Goal: Book appointment/travel/reservation

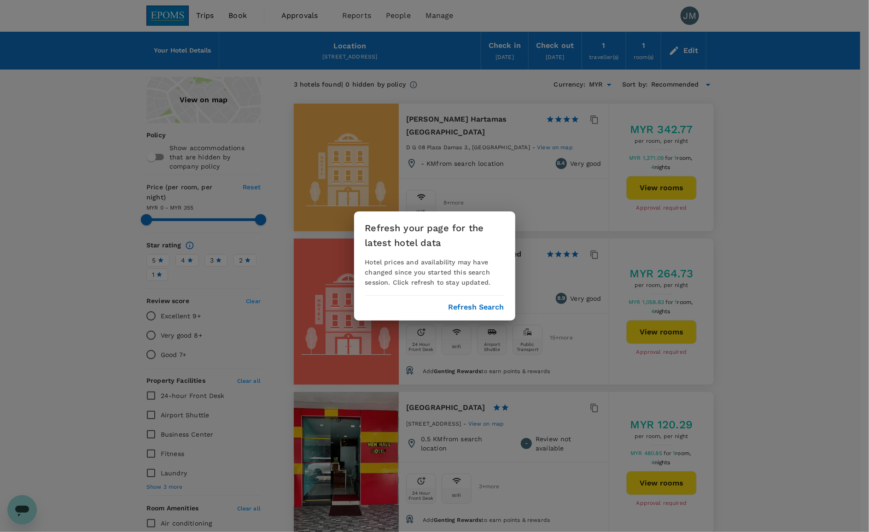
click at [490, 305] on button "Refresh Search" at bounding box center [477, 307] width 56 height 8
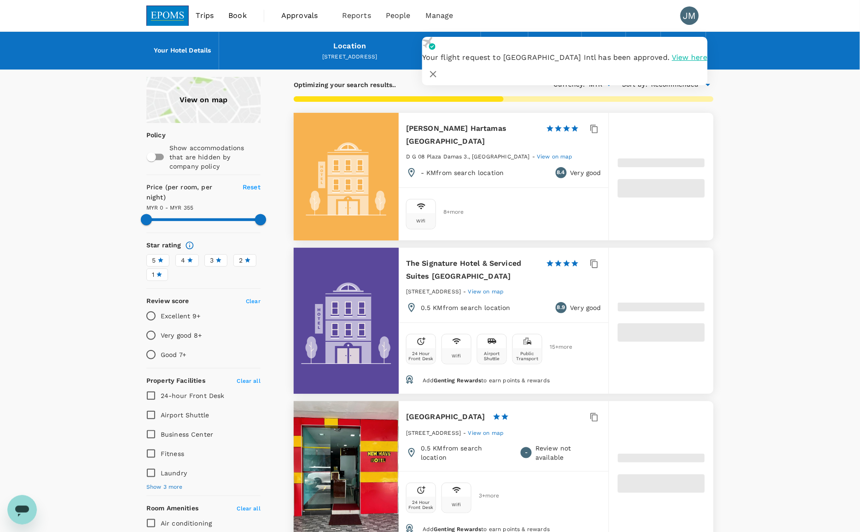
type input "266"
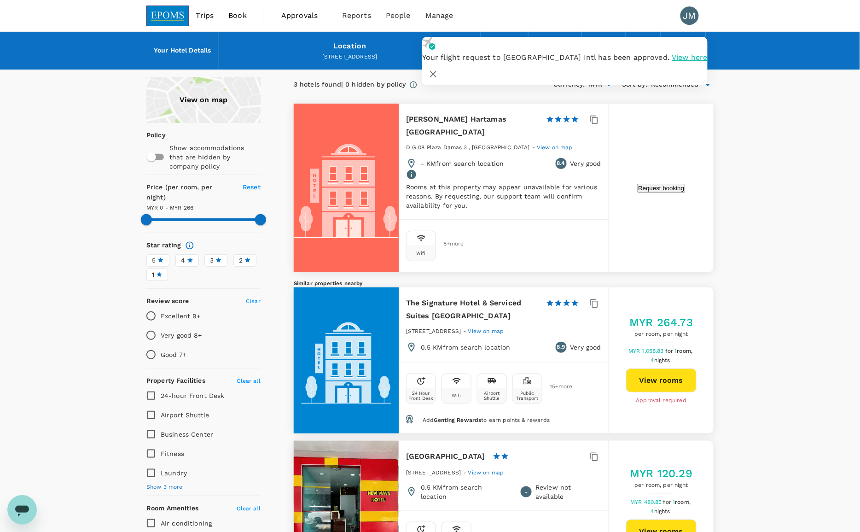
click at [672, 62] on span "View here" at bounding box center [689, 57] width 35 height 9
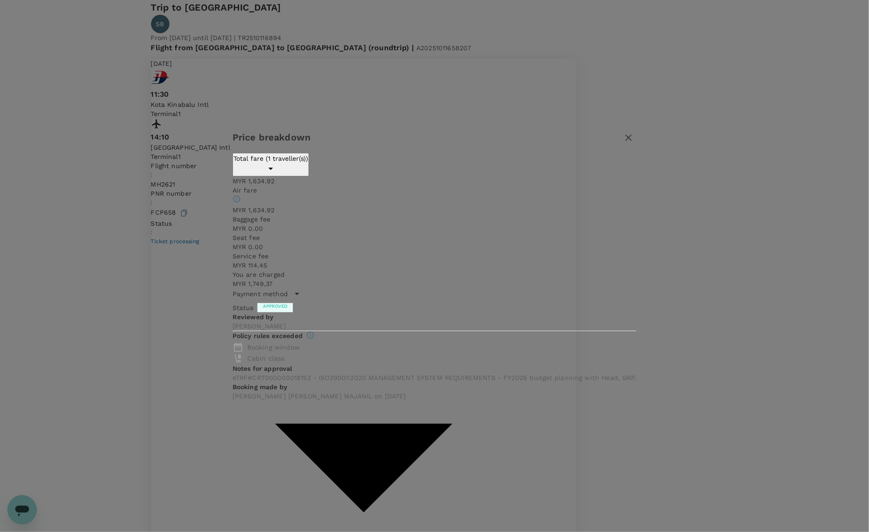
click at [623, 143] on icon "button" at bounding box center [628, 137] width 11 height 11
